Goal: Information Seeking & Learning: Learn about a topic

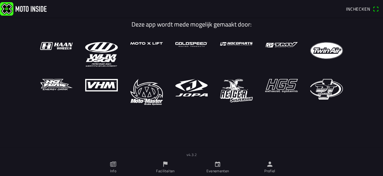
click at [219, 165] on icon "calendar" at bounding box center [217, 163] width 5 height 5
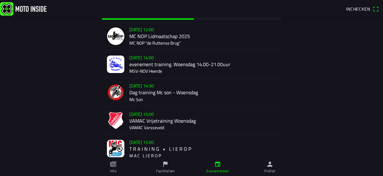
scroll to position [62, 0]
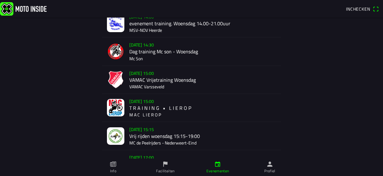
click at [142, 107] on div "[DATE] 15:00 T R A I N I N G • L I E R O P M A C L I E R O P" at bounding box center [202, 108] width 147 height 28
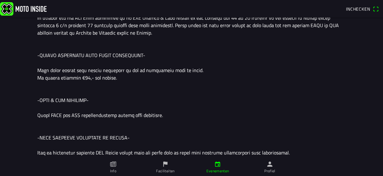
scroll to position [187, 0]
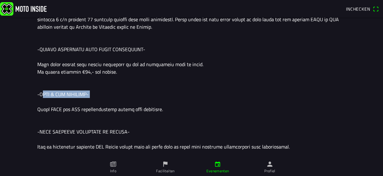
drag, startPoint x: 37, startPoint y: 85, endPoint x: 131, endPoint y: 85, distance: 94.3
click at [131, 85] on div at bounding box center [191, 131] width 309 height 276
click at [39, 100] on div at bounding box center [191, 131] width 309 height 276
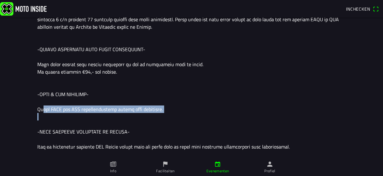
drag, startPoint x: 36, startPoint y: 102, endPoint x: 197, endPoint y: 109, distance: 161.4
click at [197, 109] on div at bounding box center [191, 131] width 309 height 276
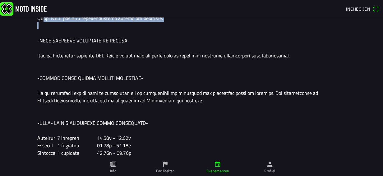
scroll to position [253, 0]
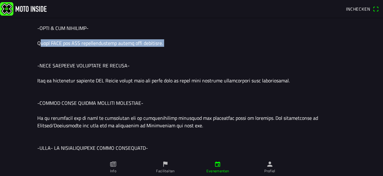
drag, startPoint x: 35, startPoint y: 36, endPoint x: 168, endPoint y: 36, distance: 132.6
click at [168, 36] on div at bounding box center [191, 65] width 309 height 276
click at [60, 36] on div at bounding box center [191, 65] width 309 height 276
drag, startPoint x: 35, startPoint y: 35, endPoint x: 205, endPoint y: 35, distance: 170.0
click at [205, 35] on div at bounding box center [191, 65] width 309 height 276
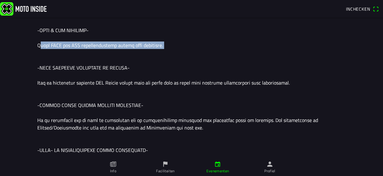
scroll to position [280, 0]
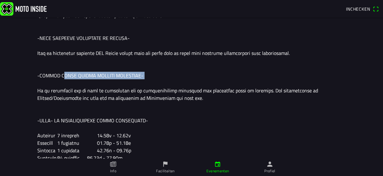
drag, startPoint x: 54, startPoint y: 68, endPoint x: 150, endPoint y: 69, distance: 96.5
click at [150, 69] on div at bounding box center [191, 38] width 309 height 276
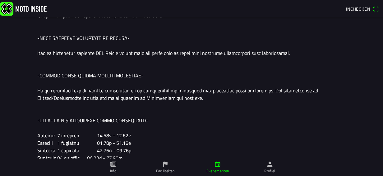
click at [139, 63] on div at bounding box center [191, 38] width 309 height 276
